Goal: Information Seeking & Learning: Understand process/instructions

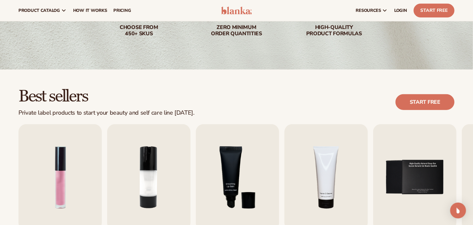
scroll to position [105, 0]
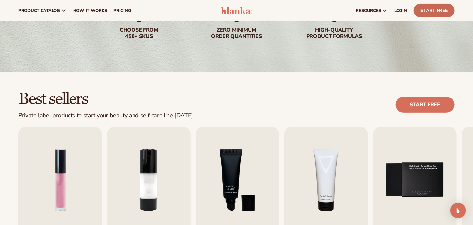
click at [428, 9] on link "Start Free" at bounding box center [433, 11] width 41 height 14
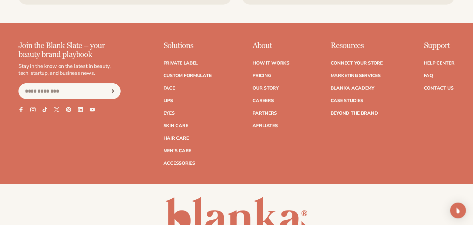
scroll to position [1163, 0]
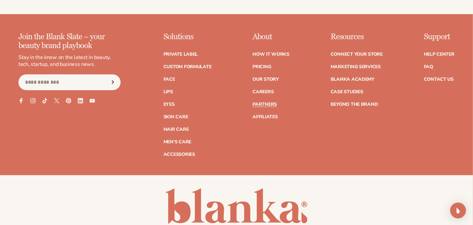
click at [252, 107] on link "Partners" at bounding box center [264, 104] width 24 height 5
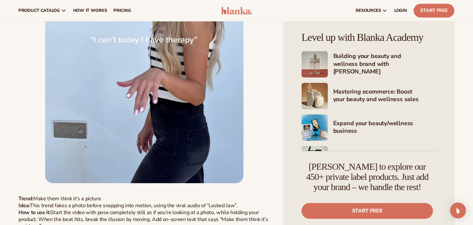
scroll to position [1616, 0]
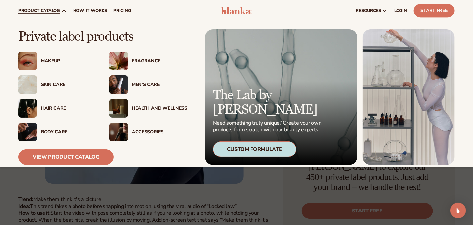
click at [54, 10] on span "product catalog" at bounding box center [39, 10] width 42 height 5
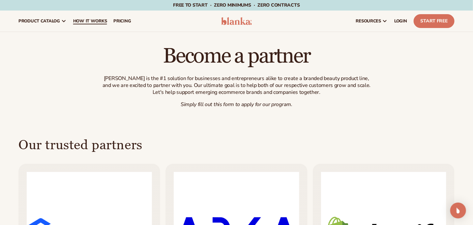
click at [101, 21] on span "How It Works" at bounding box center [90, 20] width 34 height 5
